Goal: Transaction & Acquisition: Purchase product/service

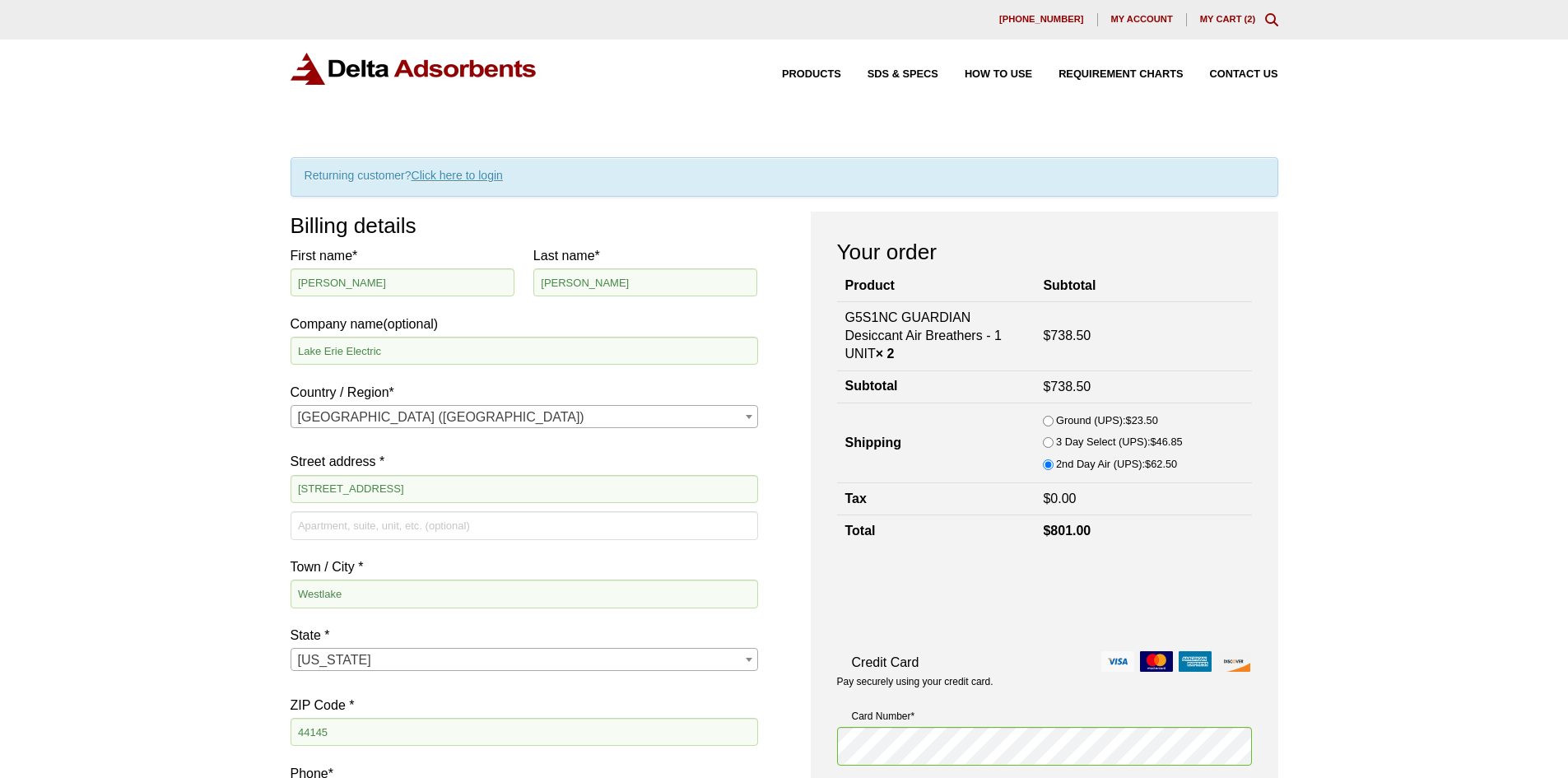
select select "OH"
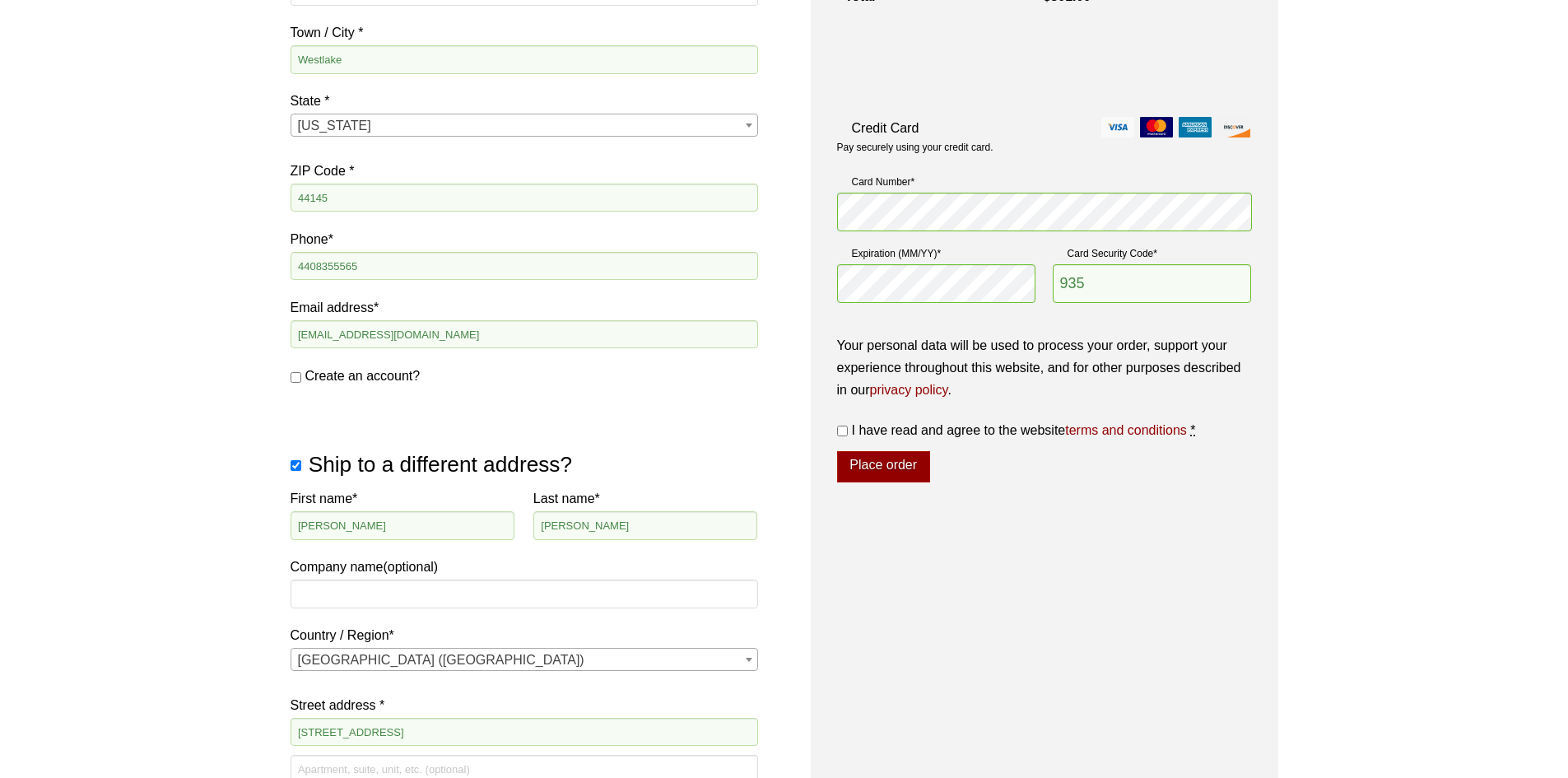
scroll to position [452, 0]
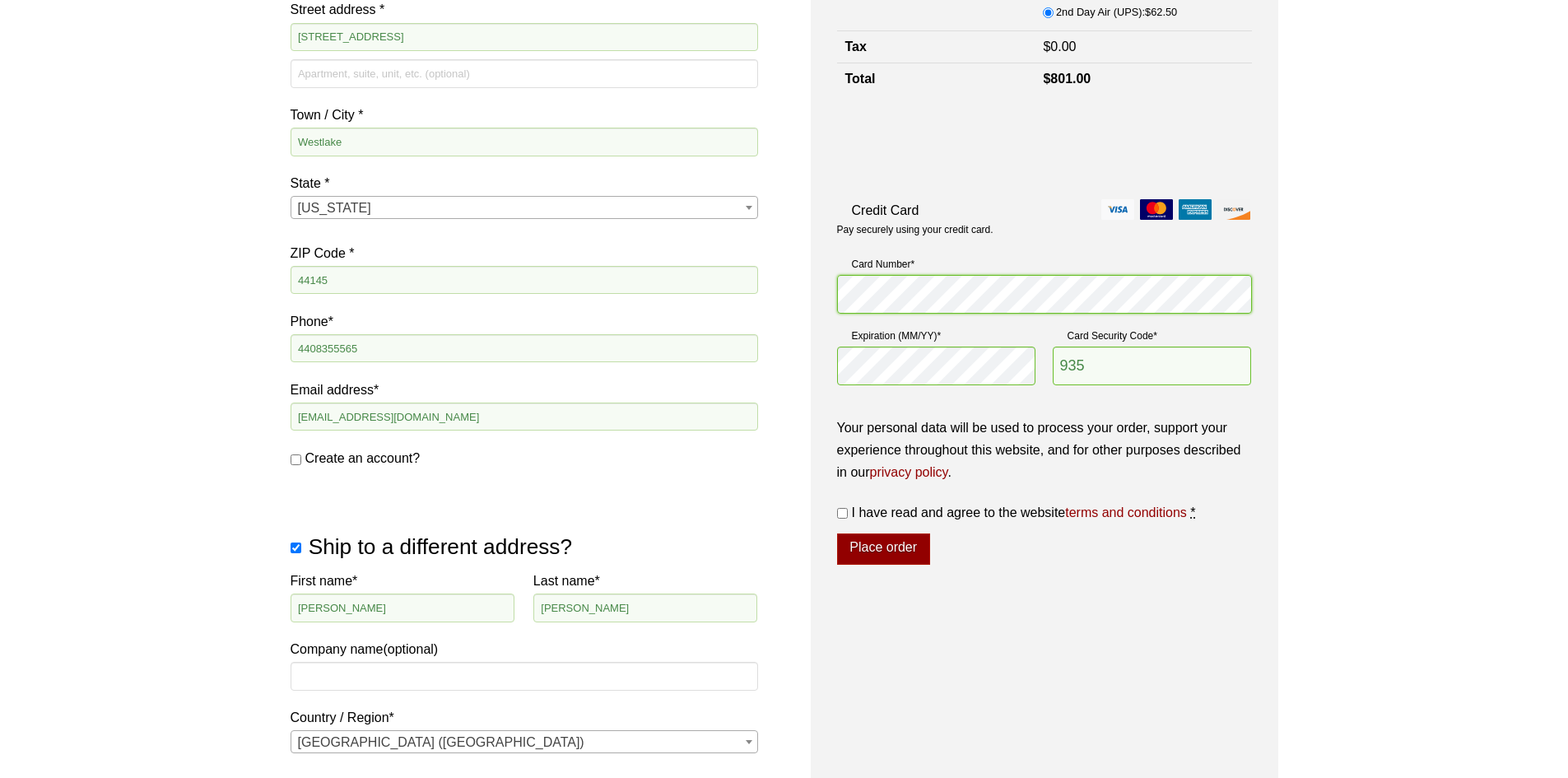
click at [765, 315] on div "Billing details First name * [PERSON_NAME] name * [PERSON_NAME] Company name (o…" at bounding box center [784, 523] width 988 height 1526
click at [774, 366] on div "Billing details First name * [PERSON_NAME] name * [PERSON_NAME] Company name (o…" at bounding box center [784, 523] width 988 height 1526
click at [988, 322] on div "Card Number * Expiration (MM/YY) * Card Security Code * [CREDIT_CARD_DATA]" at bounding box center [1045, 286] width 415 height 72
type input "414"
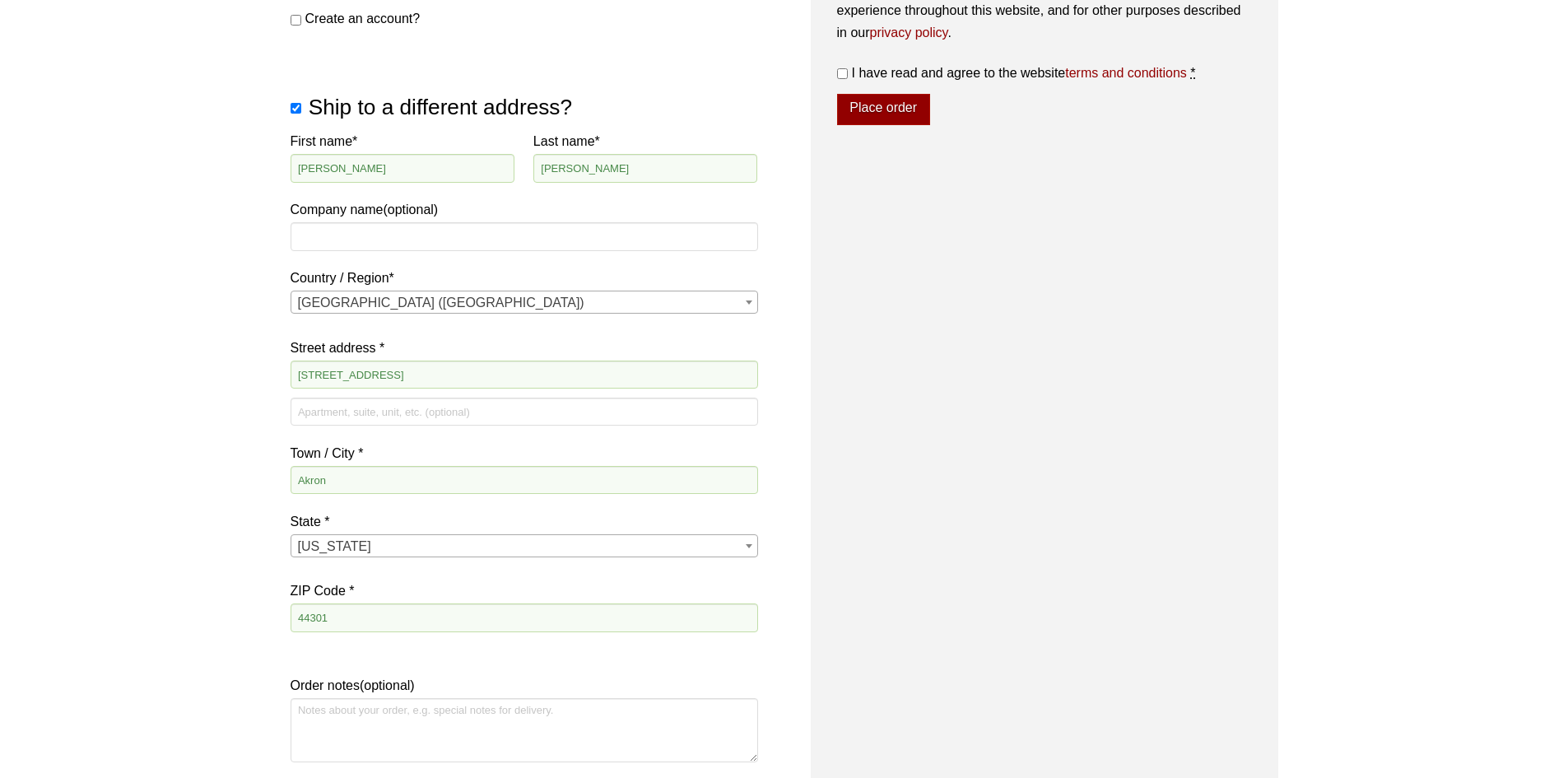
scroll to position [1110, 0]
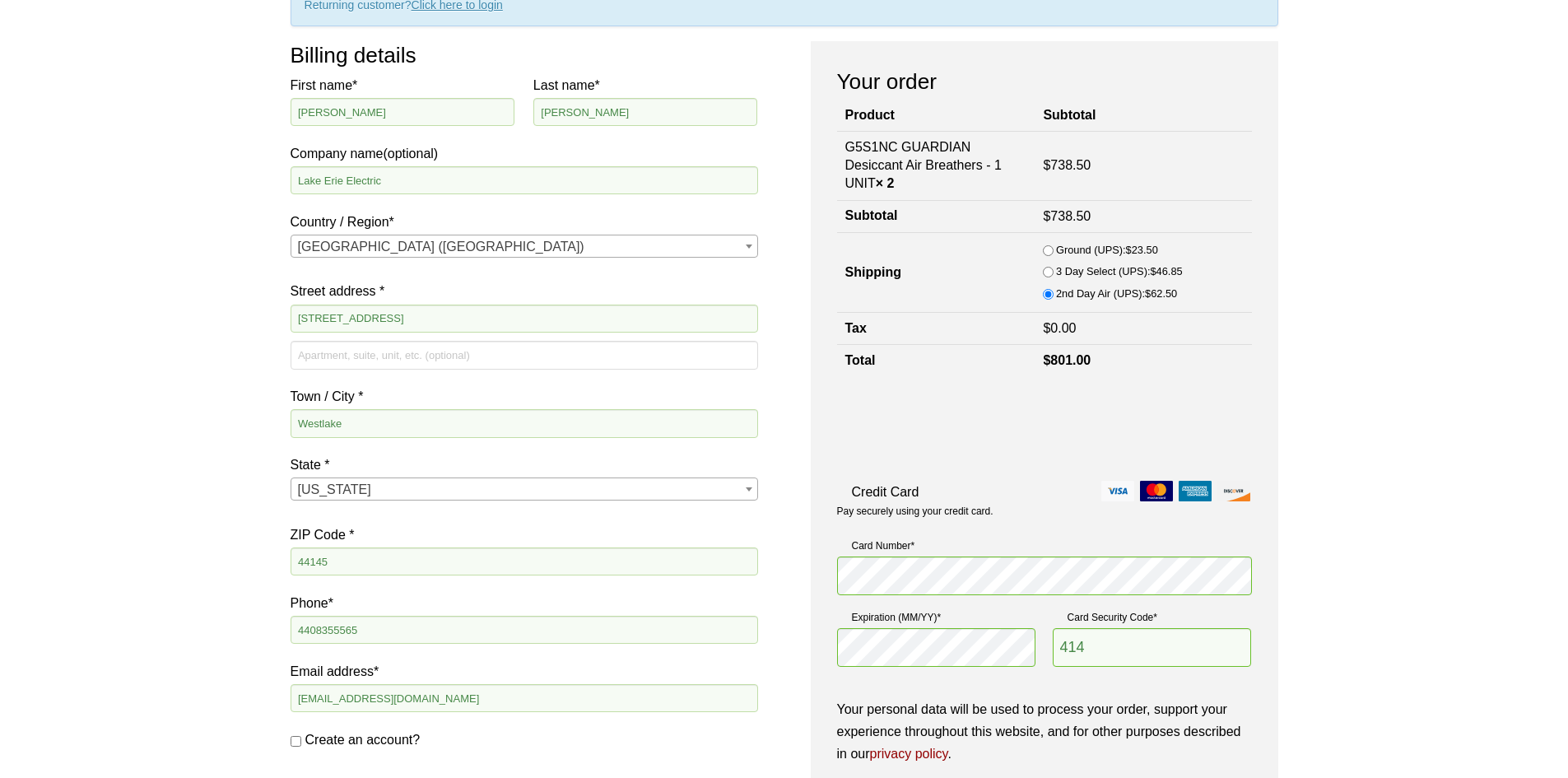
scroll to position [0, 0]
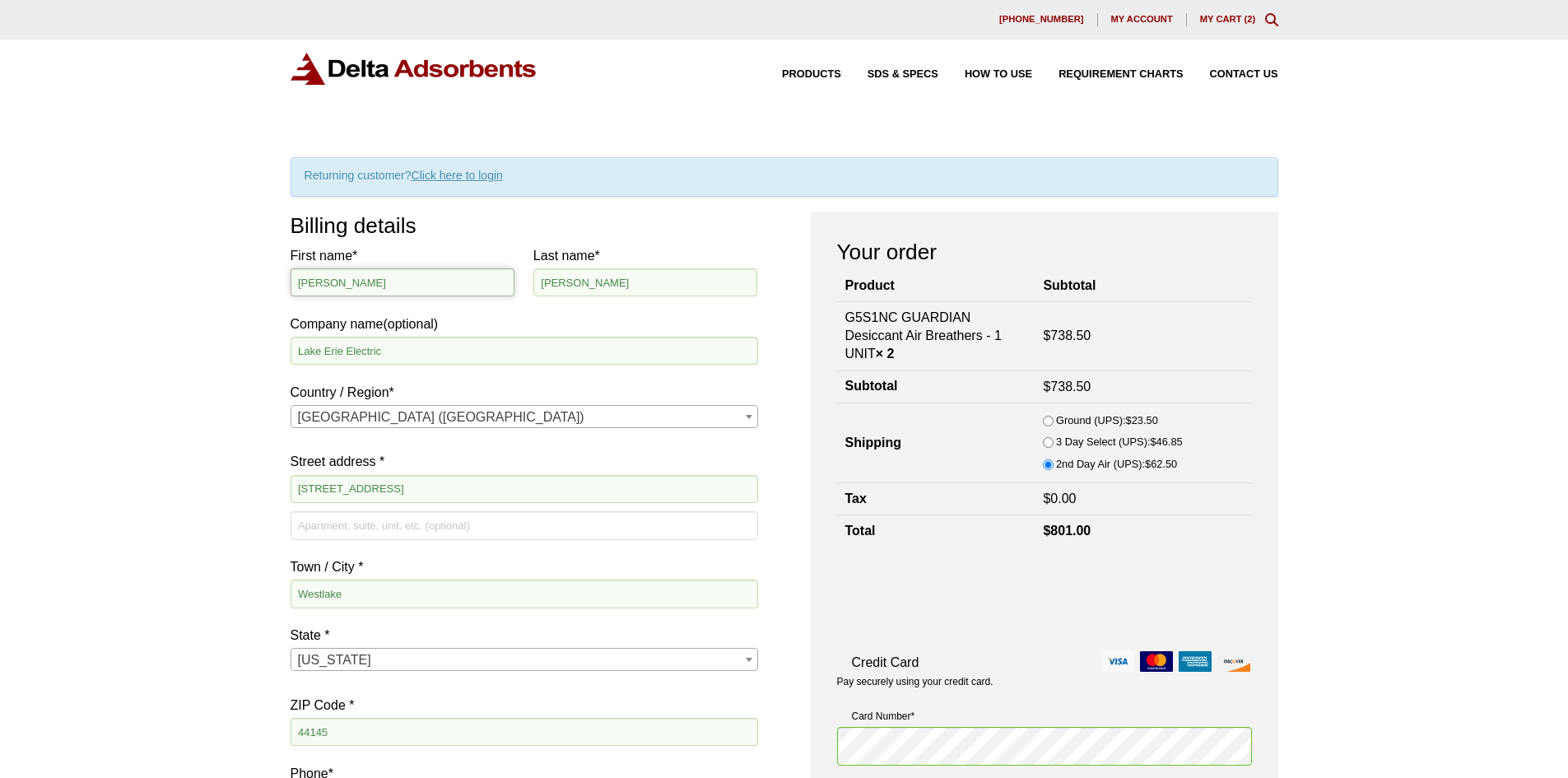
drag, startPoint x: 404, startPoint y: 280, endPoint x: 278, endPoint y: 277, distance: 126.0
type input "[PERSON_NAME]"
click at [584, 281] on input "He" at bounding box center [645, 281] width 225 height 28
type input "Heitic"
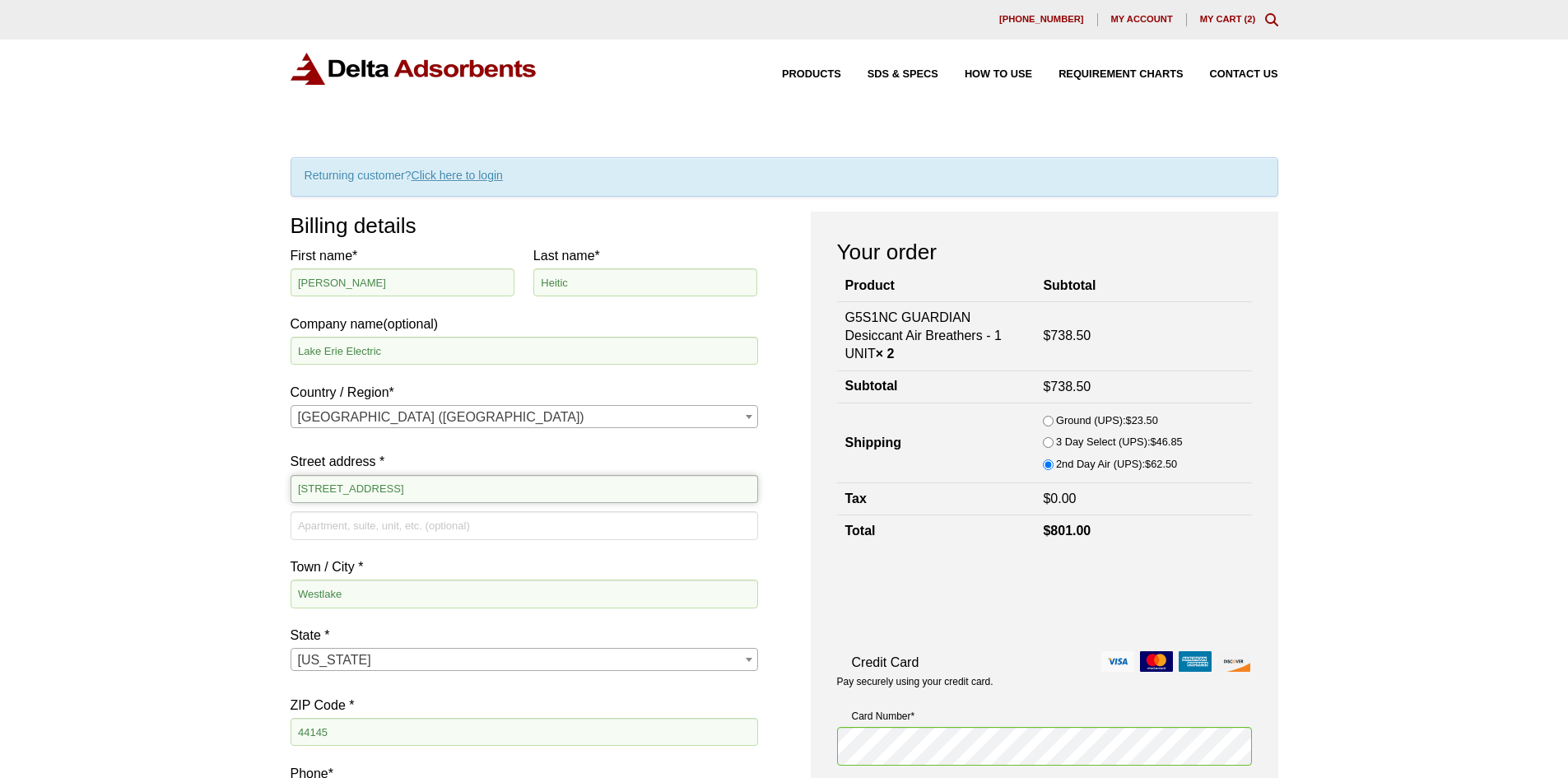
drag, startPoint x: 397, startPoint y: 487, endPoint x: 195, endPoint y: 473, distance: 202.5
type input "[STREET_ADDRESS]"
type input "Akron"
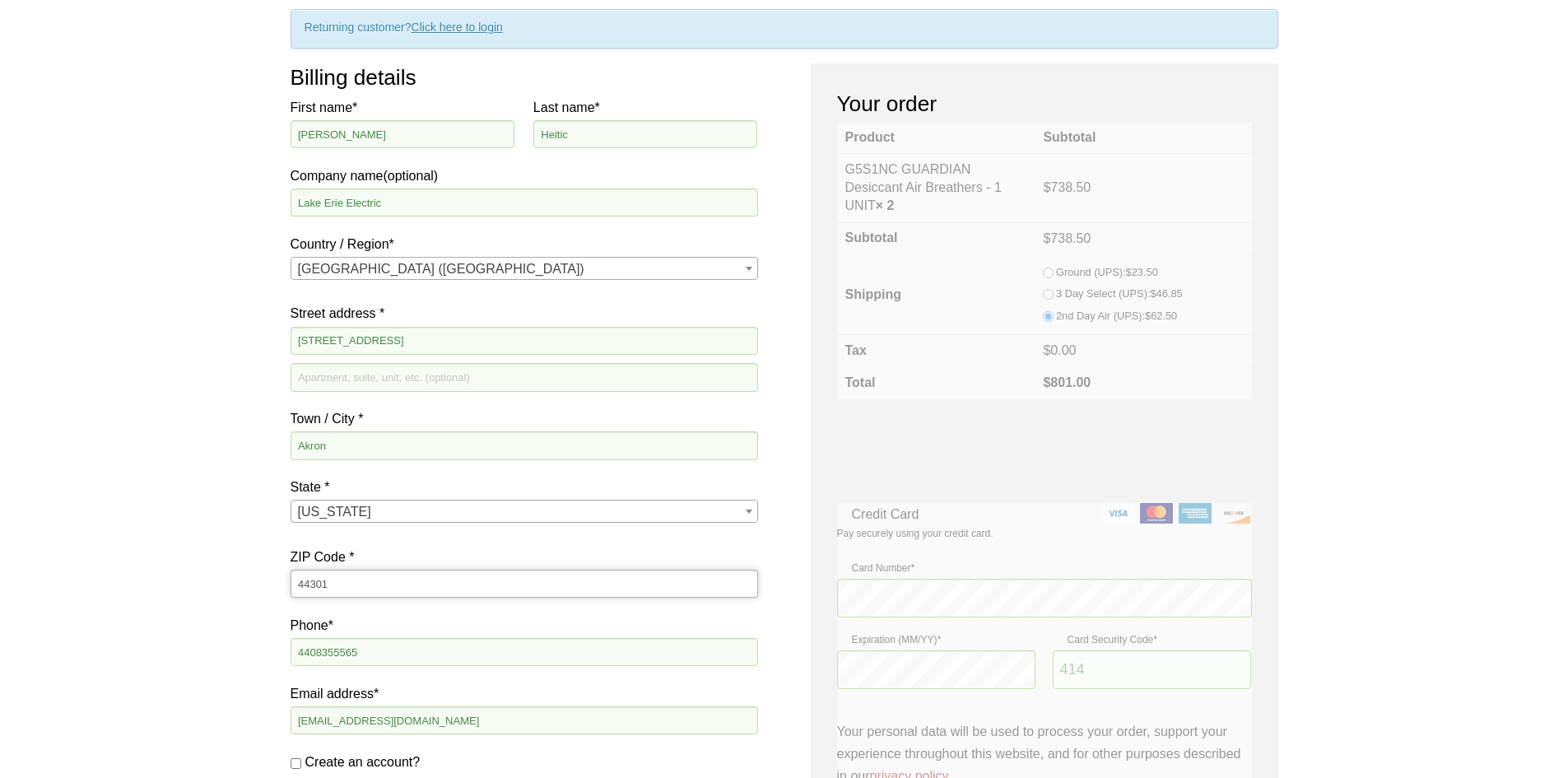
scroll to position [329, 0]
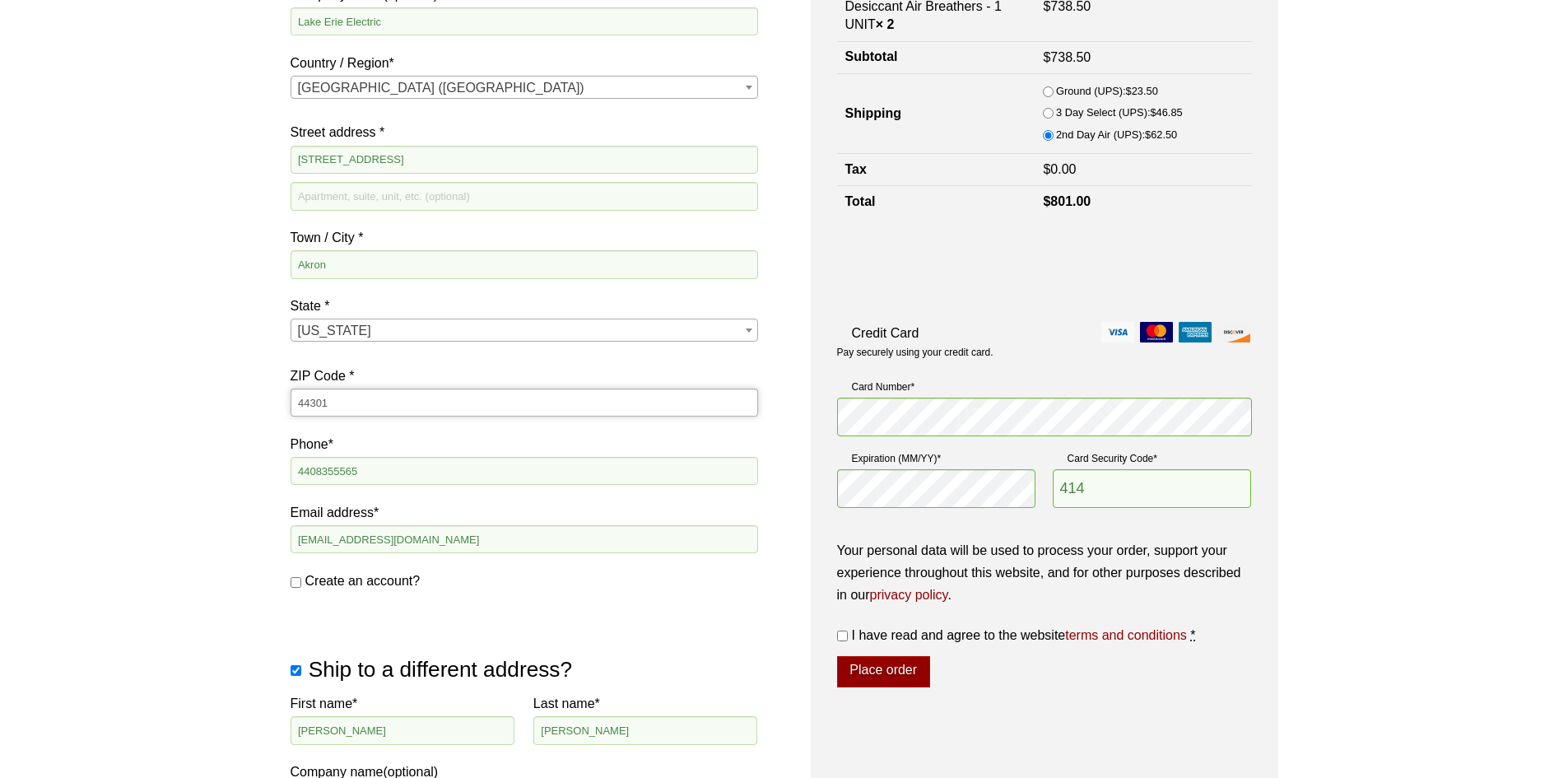
type input "44301"
click at [247, 412] on div "Our website has detected that you are using an outdated browser that will preve…" at bounding box center [784, 738] width 1568 height 2135
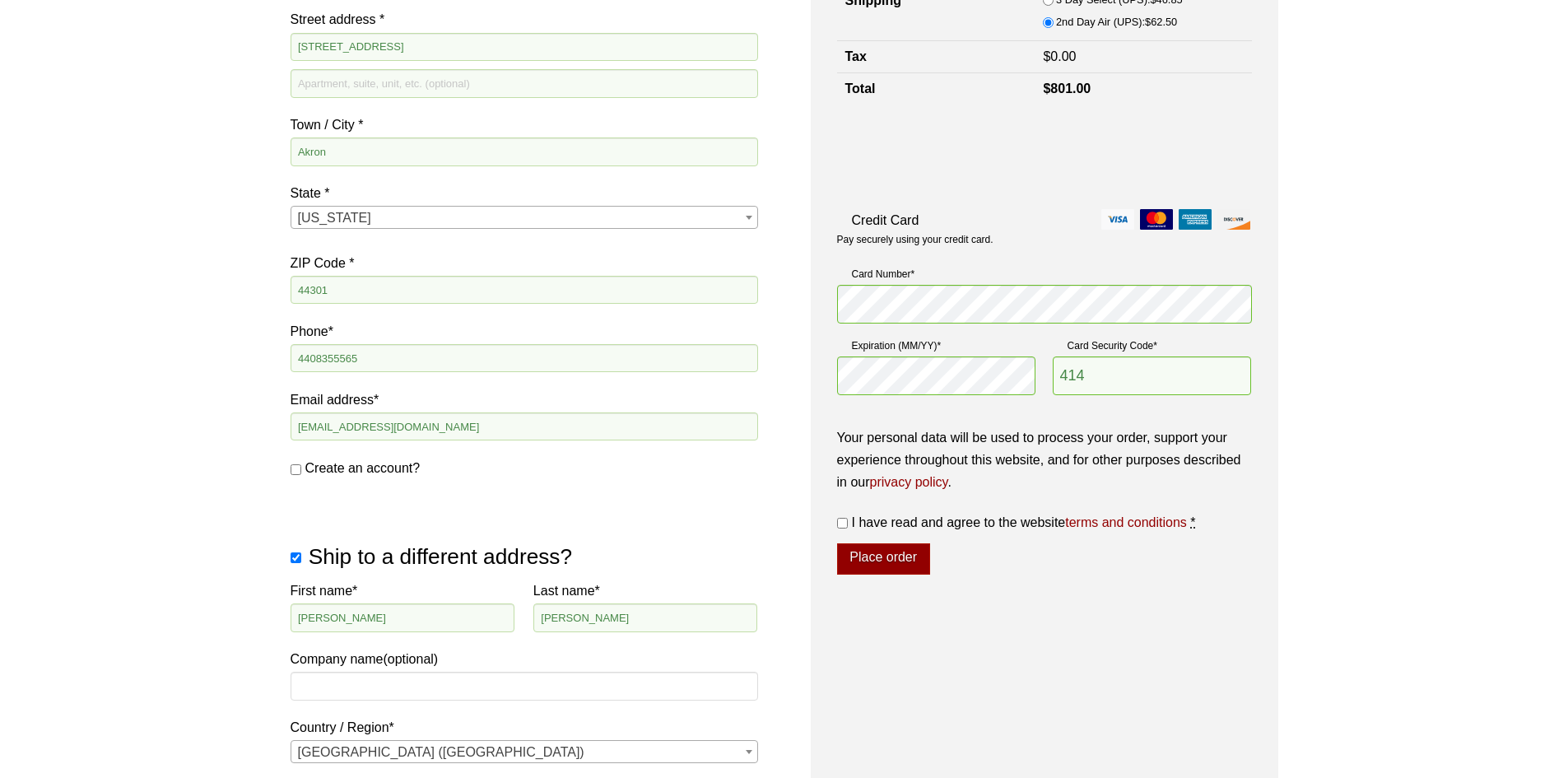
scroll to position [452, 0]
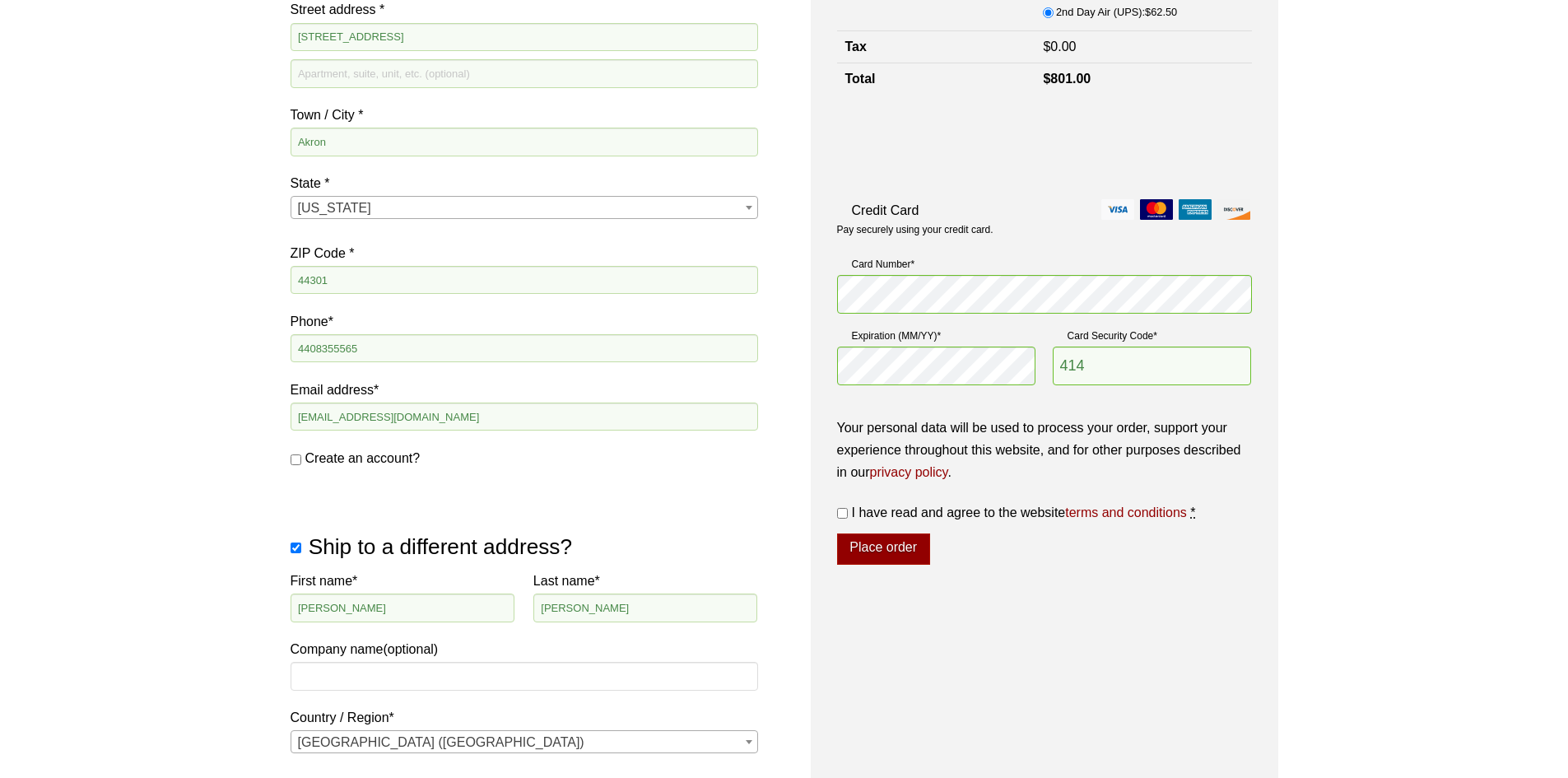
click at [846, 511] on input "I have read and agree to the website terms and conditions *" at bounding box center [842, 513] width 11 height 11
checkbox input "true"
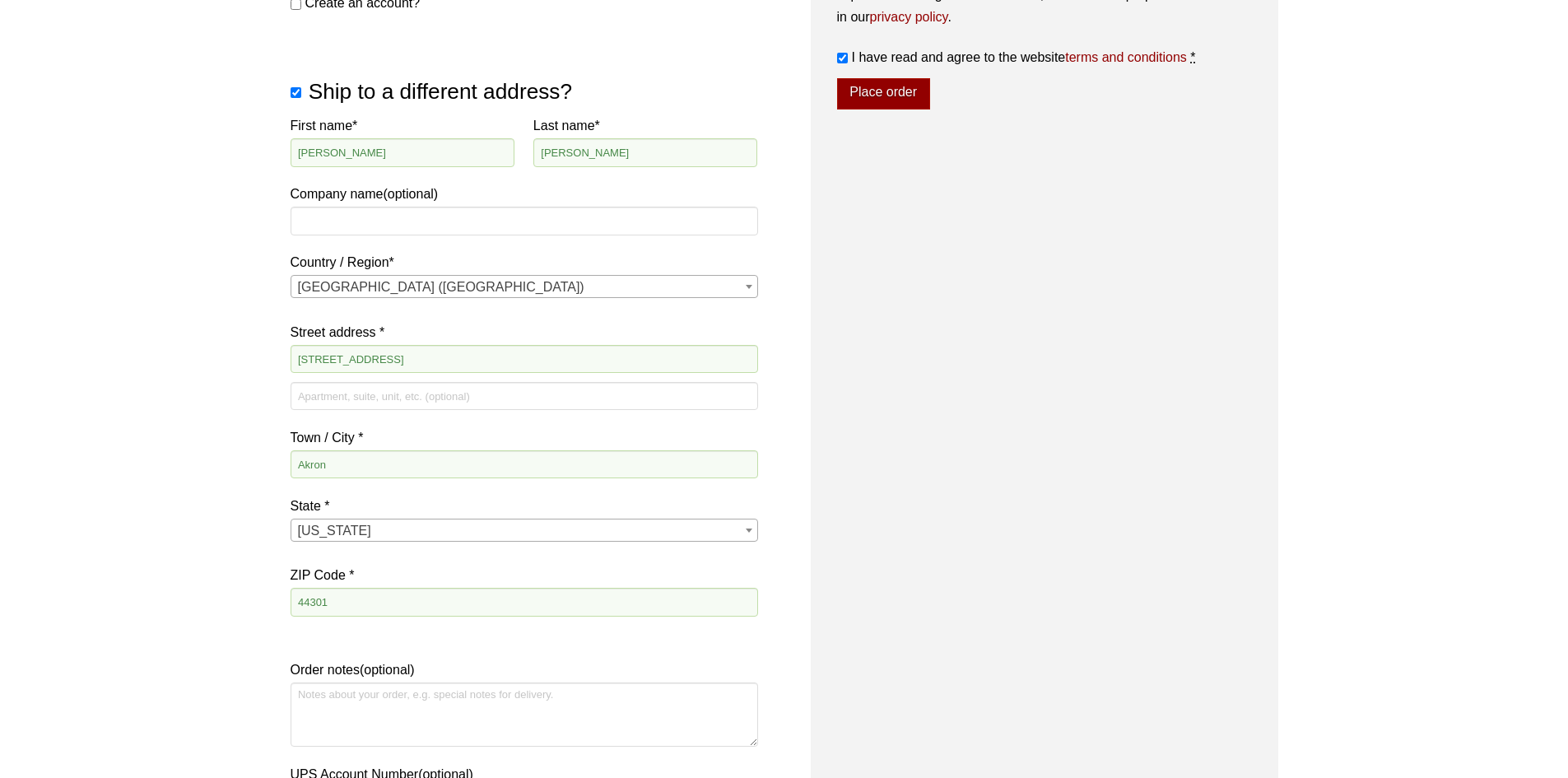
scroll to position [906, 0]
click at [907, 99] on button "Place order" at bounding box center [883, 95] width 93 height 32
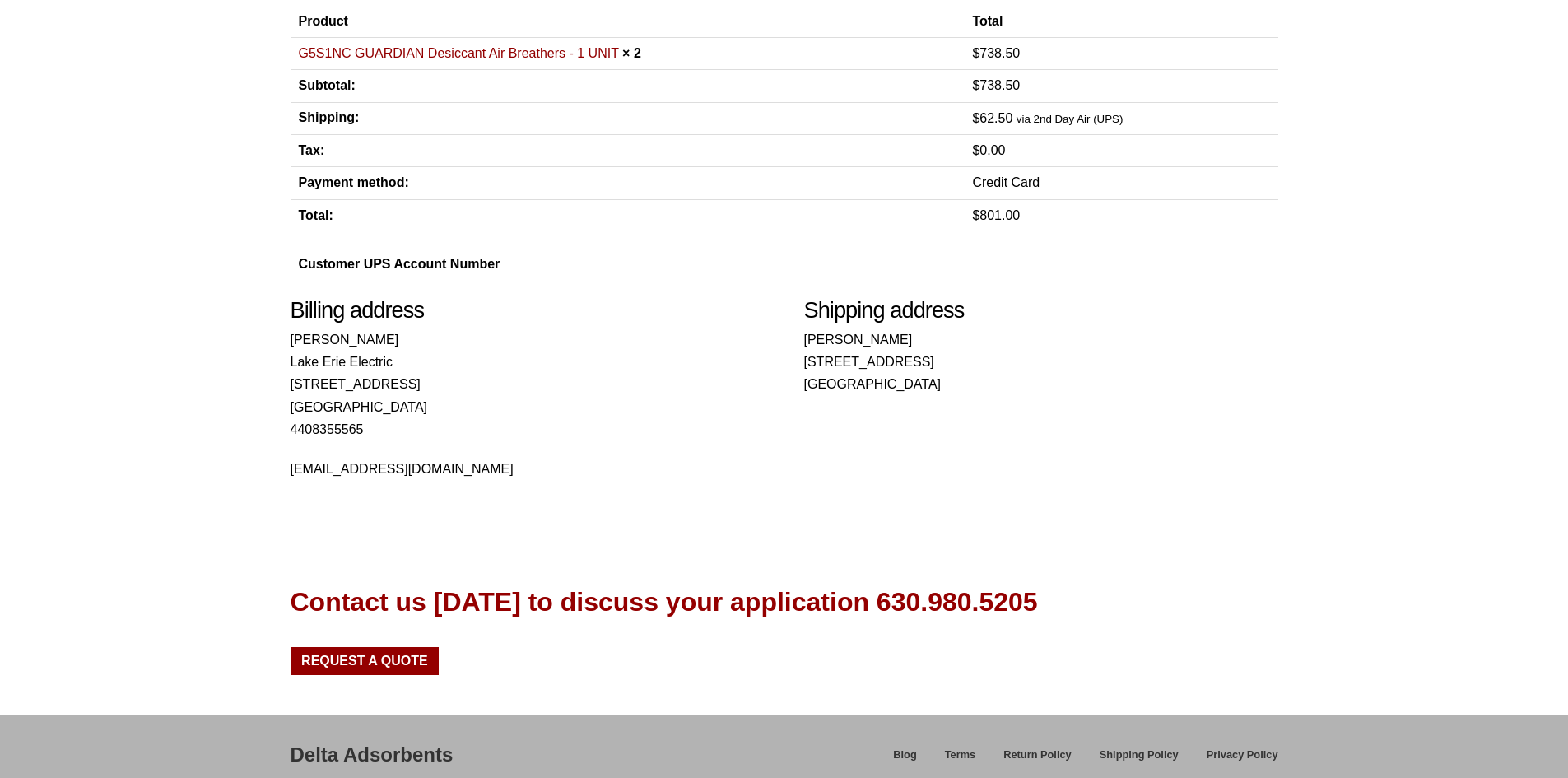
scroll to position [329, 0]
